Goal: Information Seeking & Learning: Learn about a topic

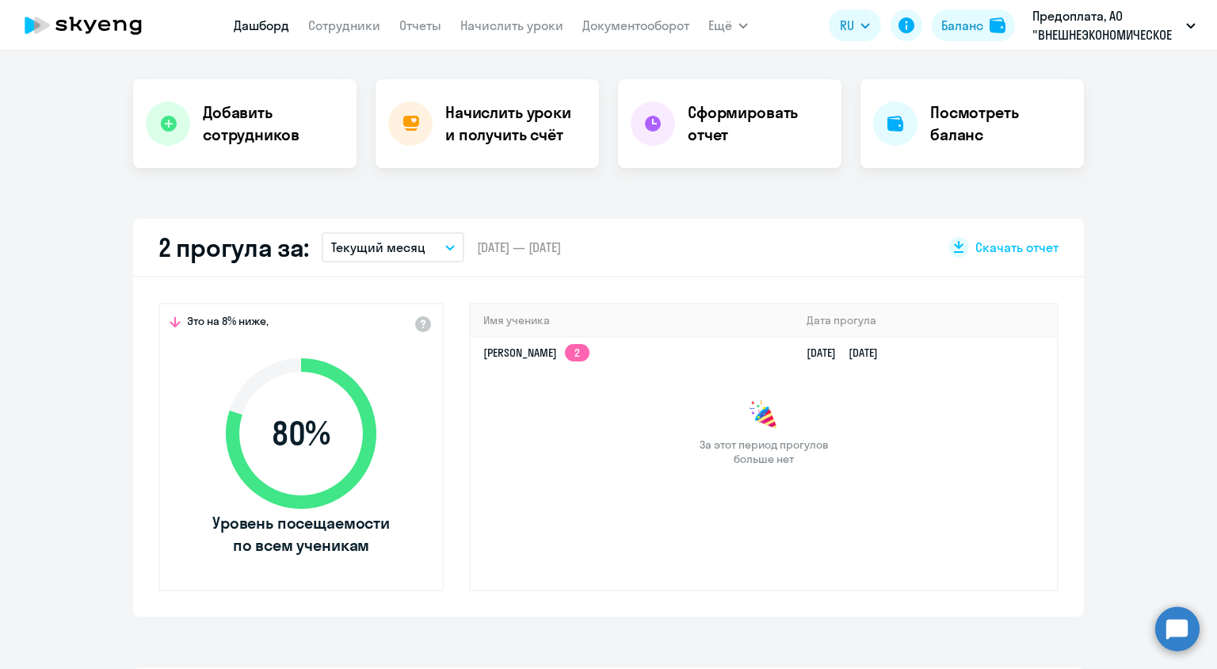
scroll to position [319, 0]
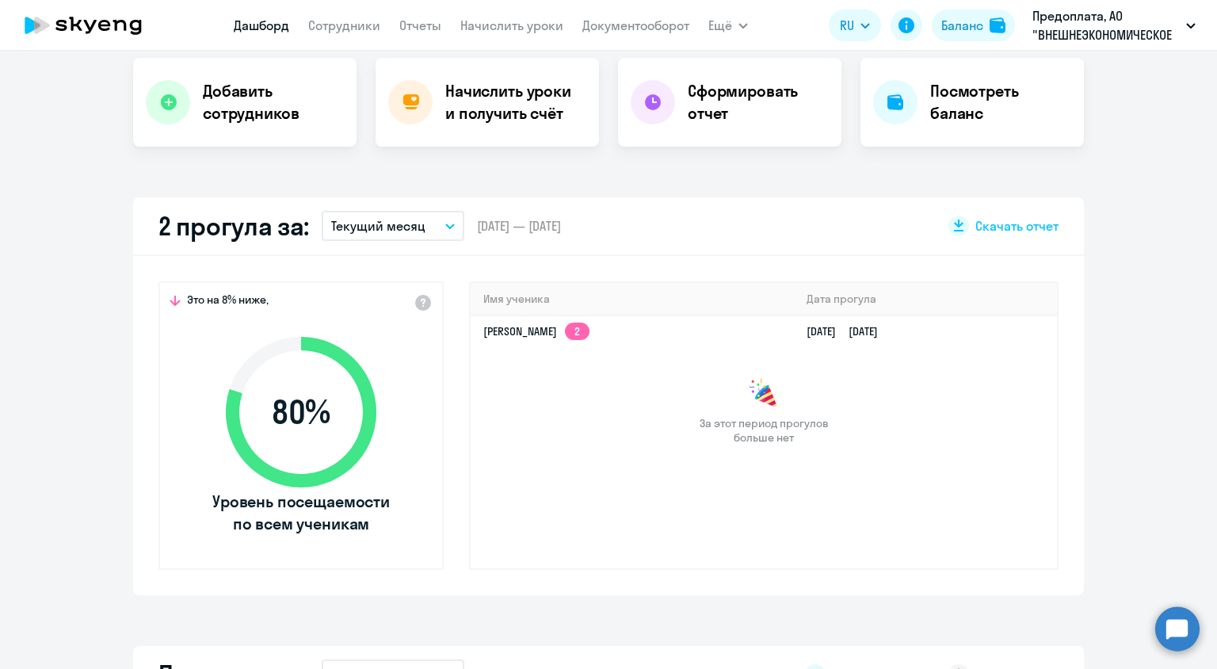
select select "30"
click at [589, 335] on link "[PERSON_NAME] 2" at bounding box center [536, 332] width 106 height 14
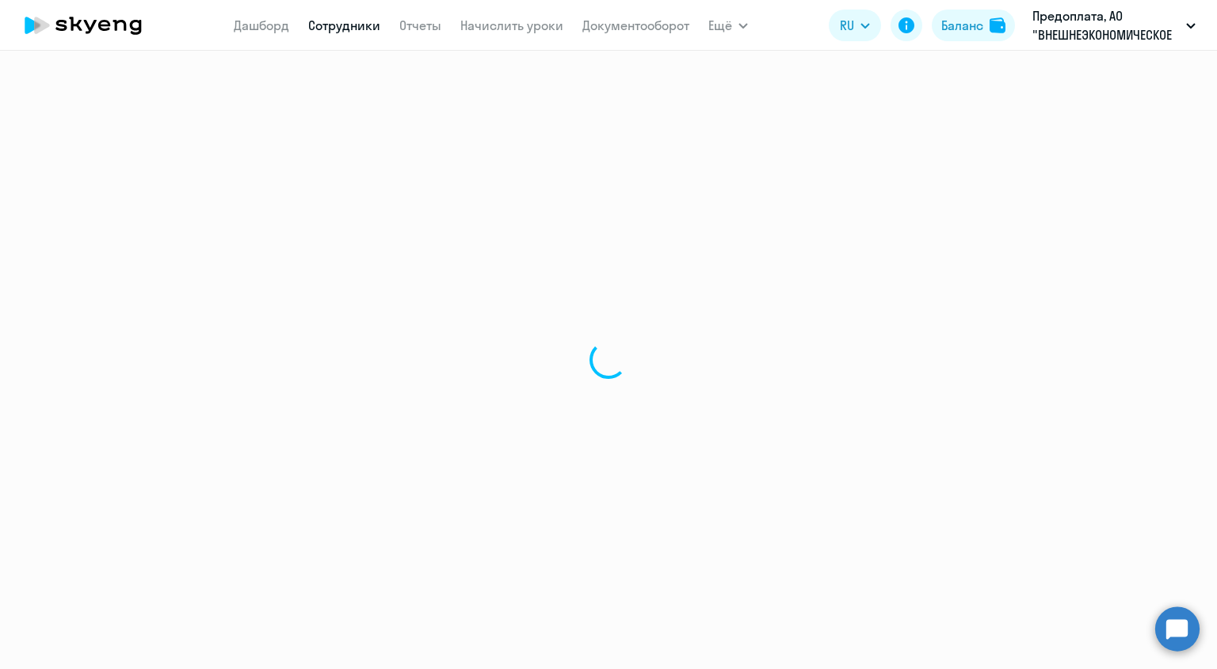
select select "english"
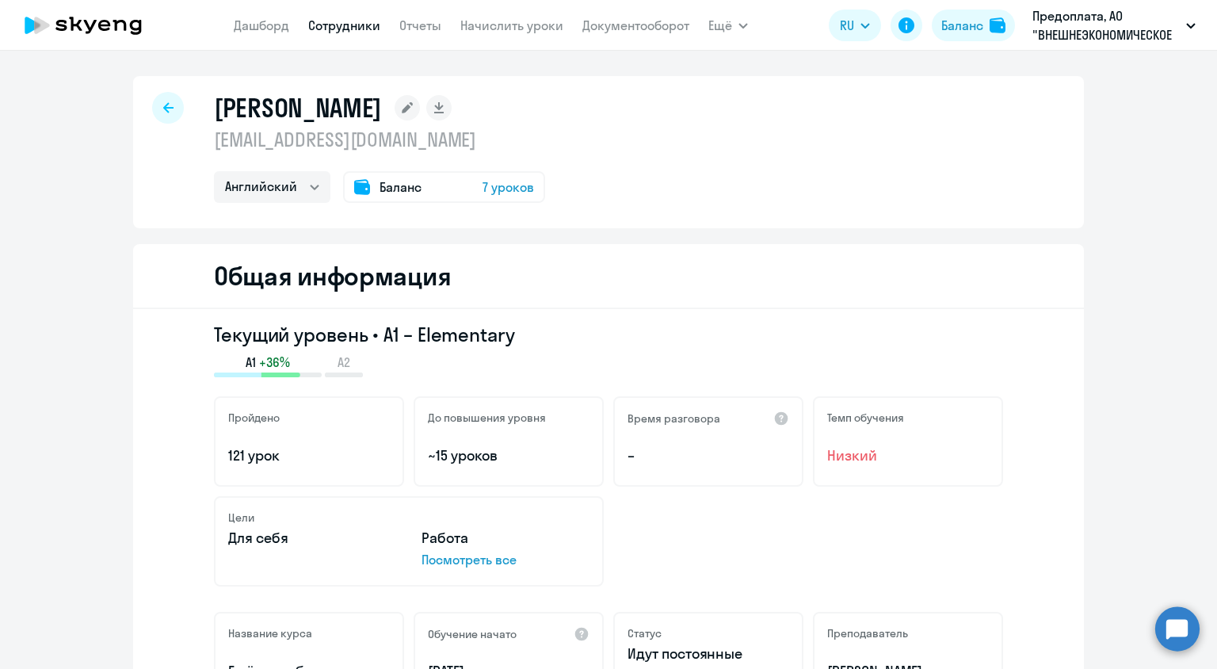
click at [174, 101] on div at bounding box center [168, 108] width 32 height 32
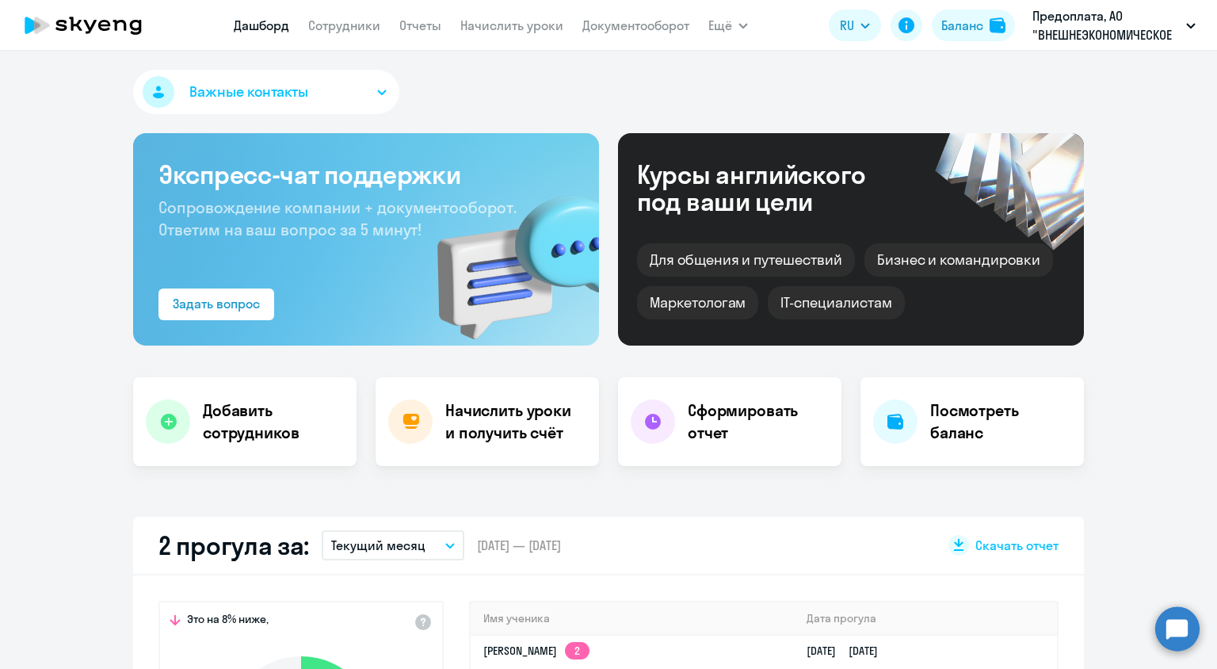
select select "30"
click at [345, 28] on link "Сотрудники" at bounding box center [344, 25] width 72 height 16
select select "30"
